Goal: Task Accomplishment & Management: Complete application form

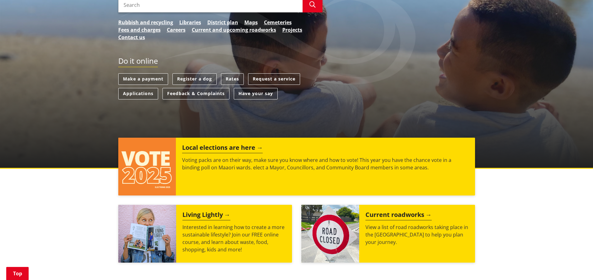
scroll to position [145, 0]
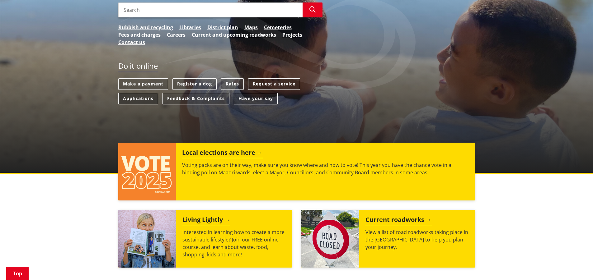
click at [137, 93] on link "Applications" at bounding box center [138, 99] width 40 height 12
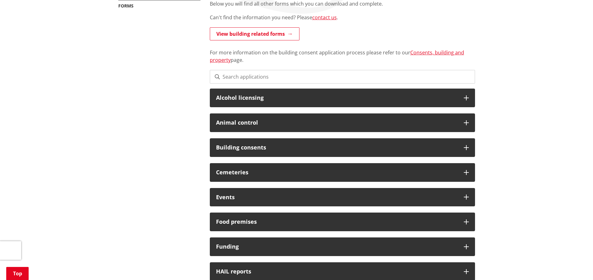
scroll to position [218, 0]
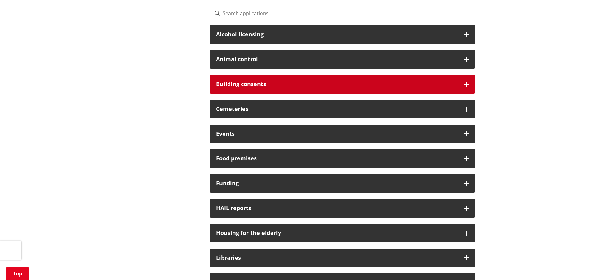
click at [228, 81] on h3 "Building consents" at bounding box center [336, 84] width 241 height 6
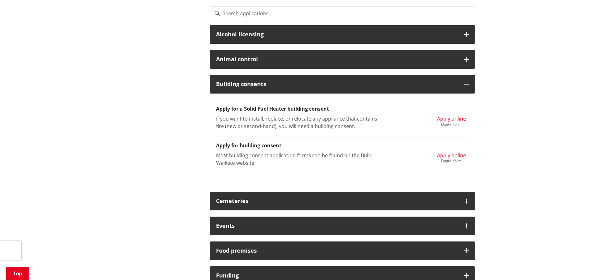
click at [448, 152] on span "Apply online" at bounding box center [451, 155] width 29 height 7
